Goal: Find specific page/section: Find specific page/section

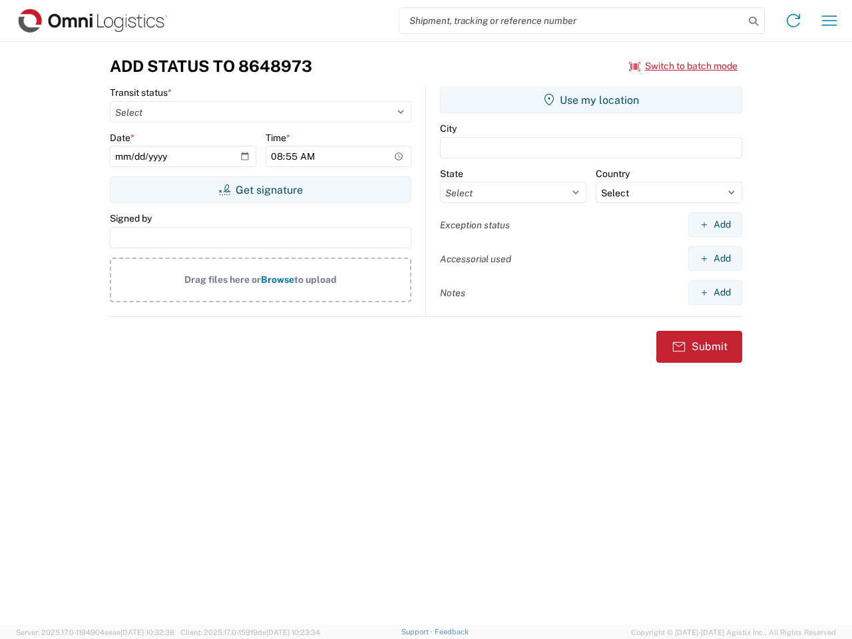
click at [572, 21] on input "search" at bounding box center [571, 20] width 345 height 25
click at [754, 21] on icon at bounding box center [753, 21] width 19 height 19
click at [794, 21] on icon at bounding box center [793, 20] width 21 height 21
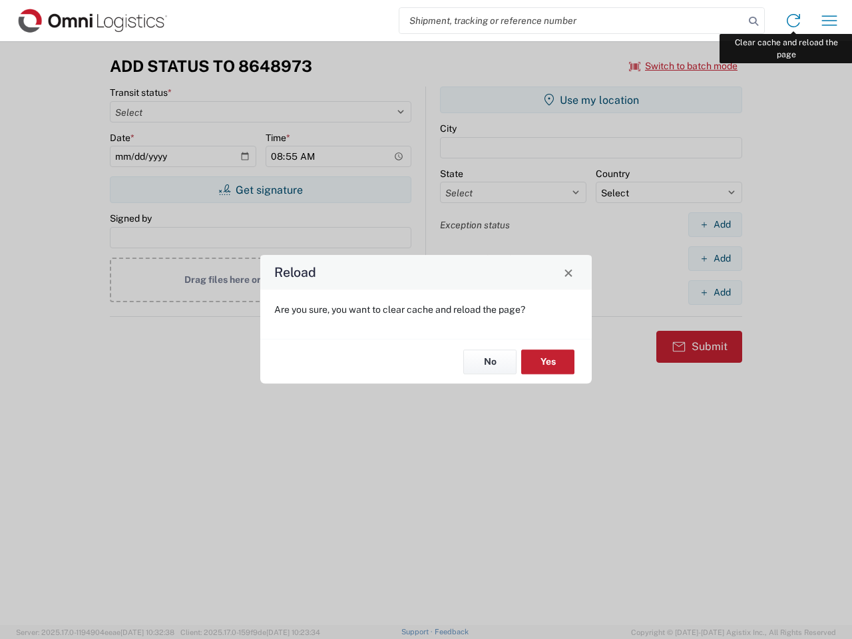
click at [830, 21] on div "Reload Are you sure, you want to clear cache and reload the page? No Yes" at bounding box center [426, 319] width 852 height 639
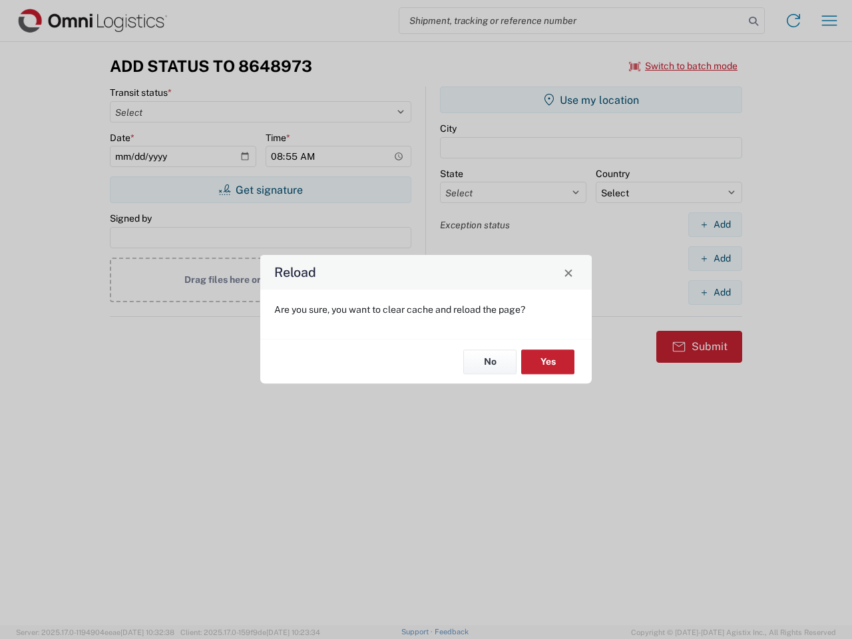
click at [684, 66] on div "Reload Are you sure, you want to clear cache and reload the page? No Yes" at bounding box center [426, 319] width 852 height 639
click at [260, 190] on div "Reload Are you sure, you want to clear cache and reload the page? No Yes" at bounding box center [426, 319] width 852 height 639
click at [591, 100] on div "Reload Are you sure, you want to clear cache and reload the page? No Yes" at bounding box center [426, 319] width 852 height 639
click at [715, 224] on div "Reload Are you sure, you want to clear cache and reload the page? No Yes" at bounding box center [426, 319] width 852 height 639
click at [715, 258] on div "Reload Are you sure, you want to clear cache and reload the page? No Yes" at bounding box center [426, 319] width 852 height 639
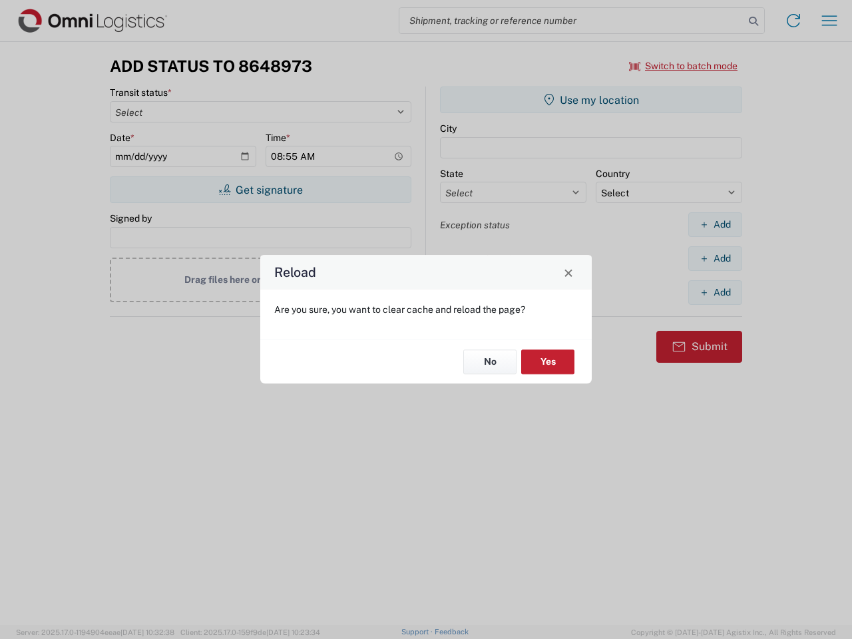
click at [715, 292] on div "Reload Are you sure, you want to clear cache and reload the page? No Yes" at bounding box center [426, 319] width 852 height 639
